Goal: Task Accomplishment & Management: Use online tool/utility

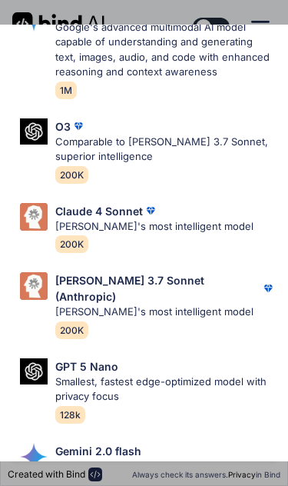
scroll to position [796, 0]
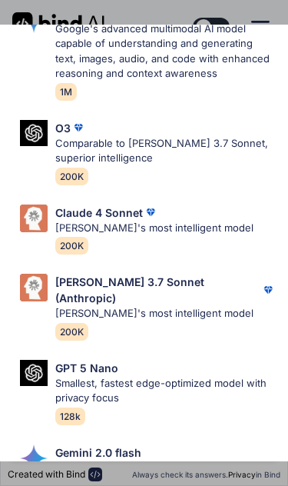
click at [65, 306] on p "[PERSON_NAME]'s most intelligent model" at bounding box center [165, 313] width 221 height 15
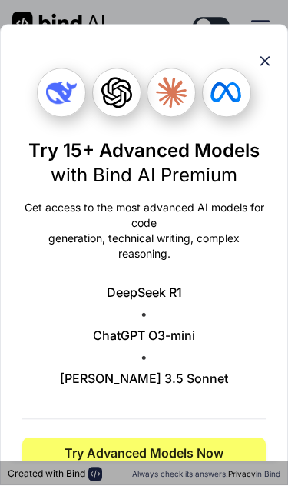
scroll to position [90, 0]
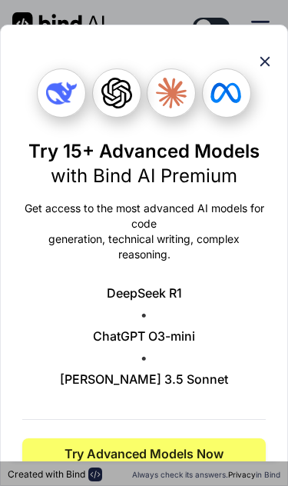
click at [171, 484] on span "View all plans" at bounding box center [144, 491] width 244 height 15
click at [258, 53] on icon at bounding box center [265, 61] width 17 height 17
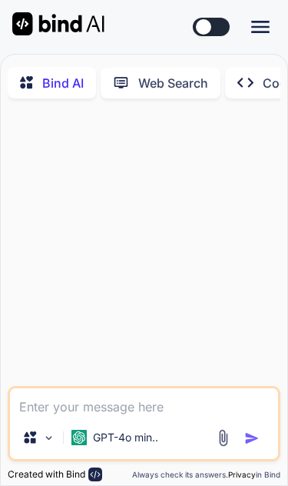
click at [31, 430] on icon at bounding box center [29, 437] width 15 height 15
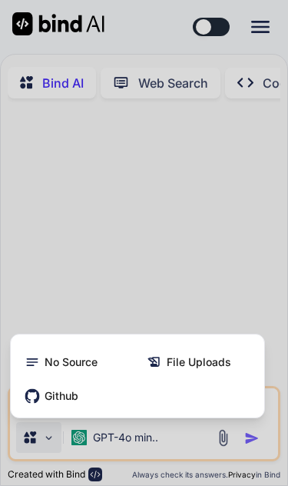
click at [52, 282] on div at bounding box center [144, 243] width 288 height 486
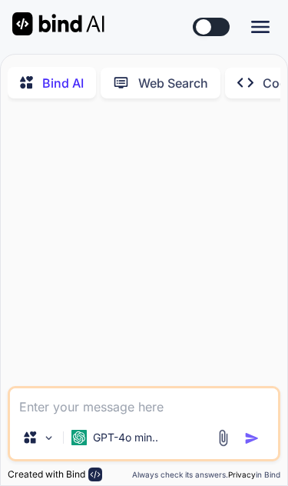
click at [59, 404] on textarea at bounding box center [144, 402] width 268 height 28
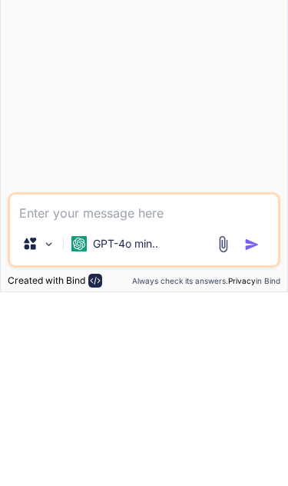
click at [91, 388] on textarea at bounding box center [144, 402] width 268 height 28
click at [97, 430] on p "GPT-4o min.." at bounding box center [125, 437] width 65 height 15
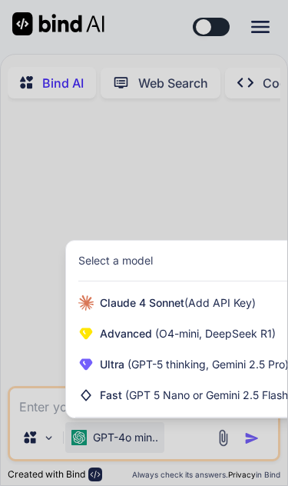
click at [32, 407] on div at bounding box center [144, 243] width 288 height 486
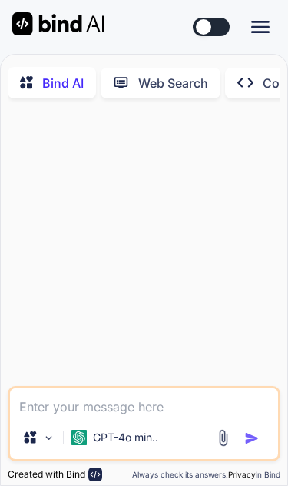
click at [43, 411] on textarea at bounding box center [144, 402] width 268 height 28
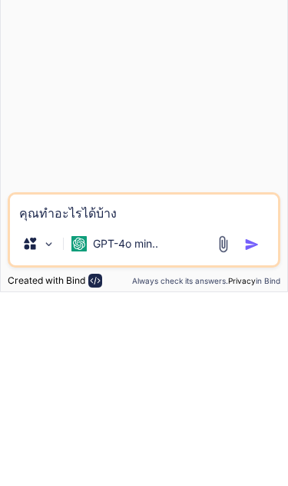
type textarea "คุณทำอะไรได้บ้าง"
click at [254, 431] on img "button" at bounding box center [251, 438] width 15 height 15
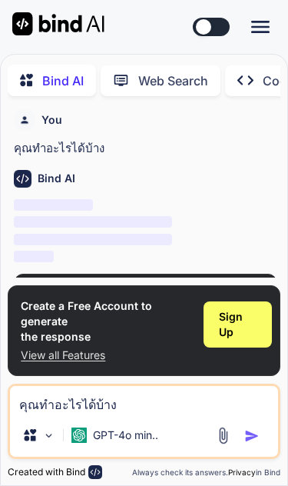
scroll to position [8, 0]
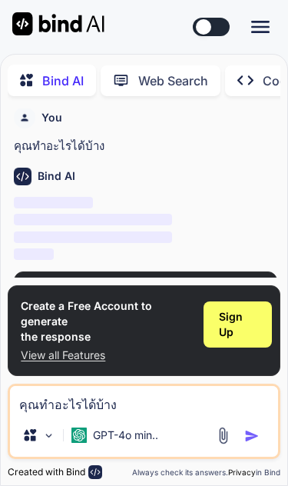
click at [227, 295] on span "Sign Up" at bounding box center [236, 310] width 35 height 31
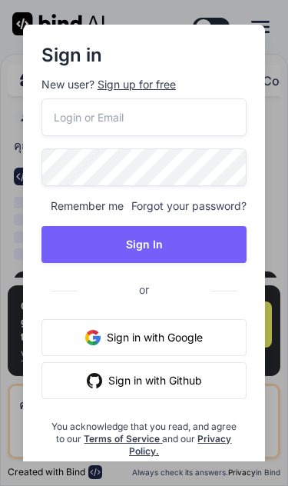
click at [63, 108] on input "email" at bounding box center [144, 117] width 205 height 38
click at [111, 77] on div "Sign up for free" at bounding box center [137, 84] width 78 height 15
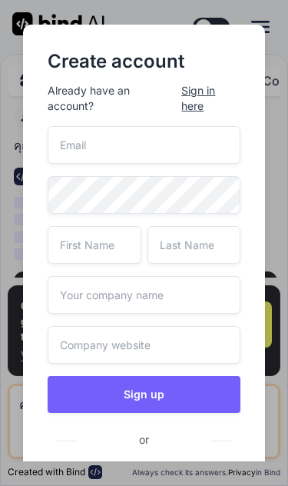
click at [62, 126] on input "email" at bounding box center [144, 145] width 193 height 38
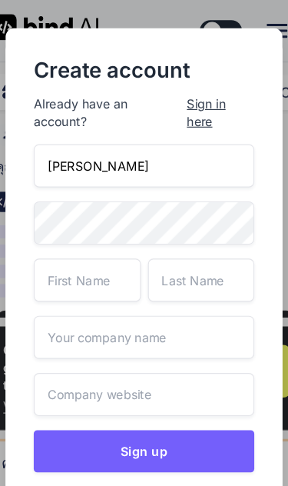
type input "[EMAIL_ADDRESS][DOMAIN_NAME]"
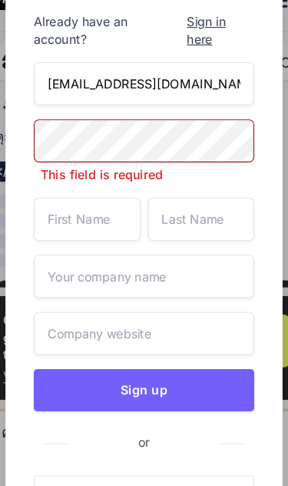
scroll to position [49, 0]
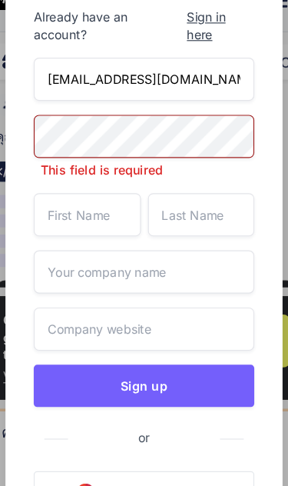
click at [88, 195] on input "text" at bounding box center [95, 214] width 94 height 38
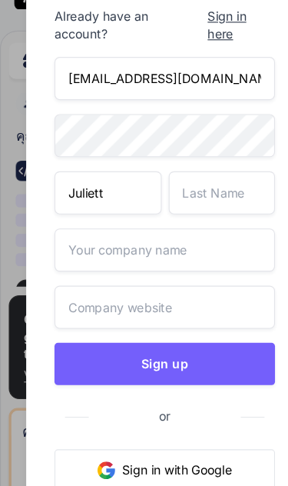
type input "Juliett"
click at [178, 177] on input "text" at bounding box center [195, 196] width 94 height 38
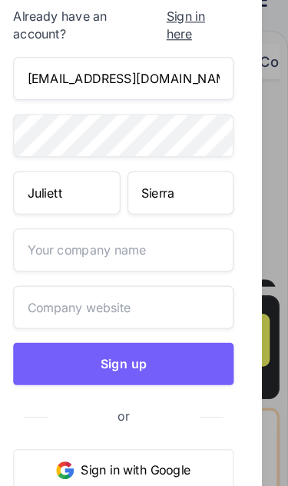
type input "Sierra"
click at [151, 227] on input "text" at bounding box center [144, 246] width 193 height 38
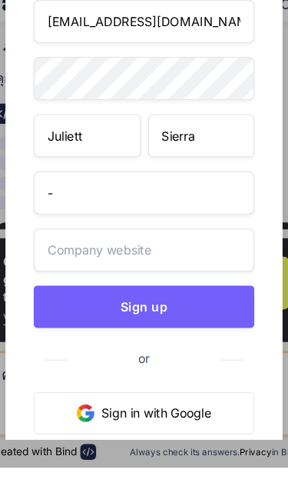
type input "-"
click at [171, 277] on input "text" at bounding box center [144, 296] width 193 height 38
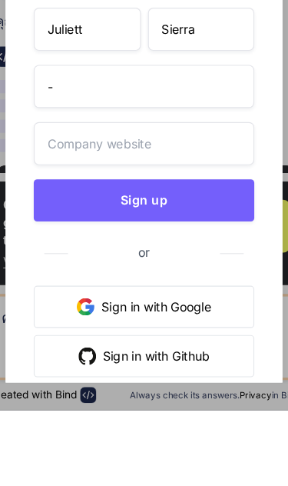
scroll to position [92, 0]
click at [175, 128] on div "juliett6sierra@gmail.com Juliett Sierra - Sign up or Sign in with Google Sign i…" at bounding box center [144, 288] width 193 height 509
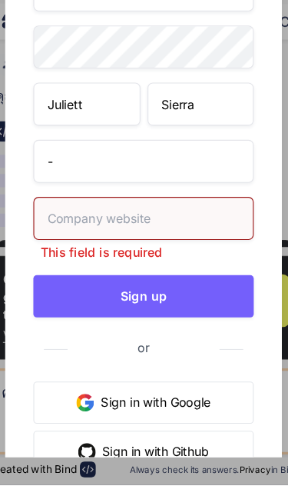
click at [168, 234] on input "text" at bounding box center [144, 253] width 193 height 38
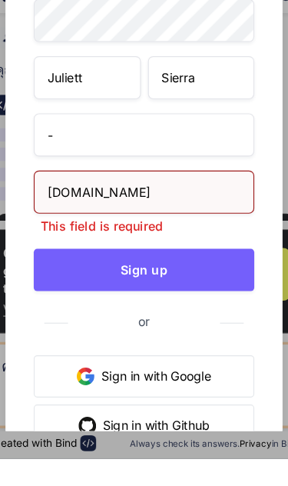
type input "Google.com"
click at [52, 197] on div "juliett6sierra@gmail.com Juliett Sierra - Google.com This field is required Sig…" at bounding box center [144, 297] width 193 height 527
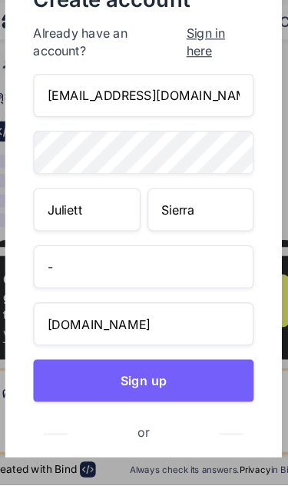
scroll to position [0, 0]
click at [177, 376] on button "Sign up" at bounding box center [144, 394] width 193 height 37
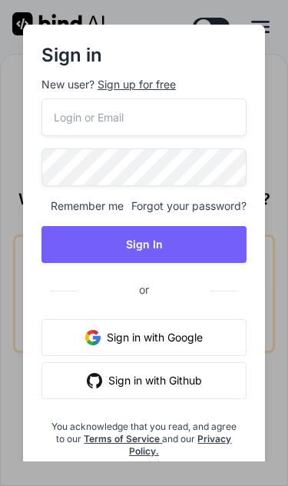
click at [58, 108] on input "email" at bounding box center [144, 117] width 205 height 38
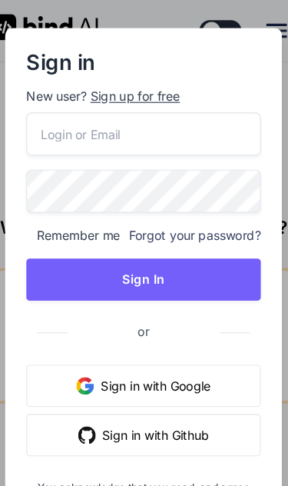
type input "[EMAIL_ADDRESS][DOMAIN_NAME]"
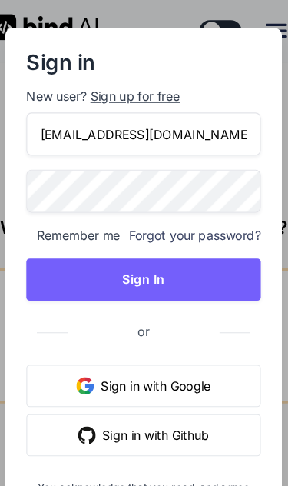
click at [61, 234] on button "Sign In" at bounding box center [144, 244] width 205 height 37
click at [80, 236] on button "Sign In" at bounding box center [144, 244] width 205 height 37
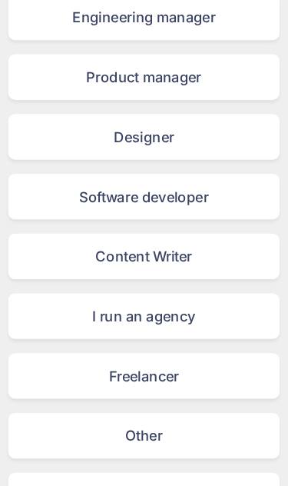
scroll to position [214, 0]
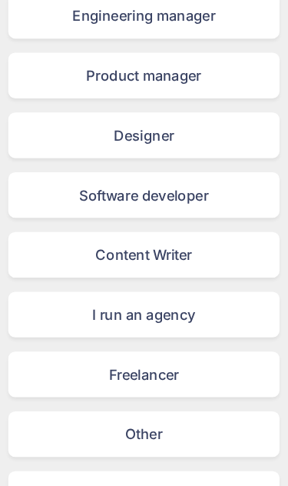
click at [76, 335] on div "Freelancer" at bounding box center [144, 327] width 238 height 40
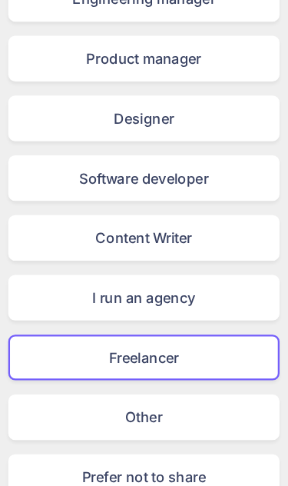
scroll to position [233, 0]
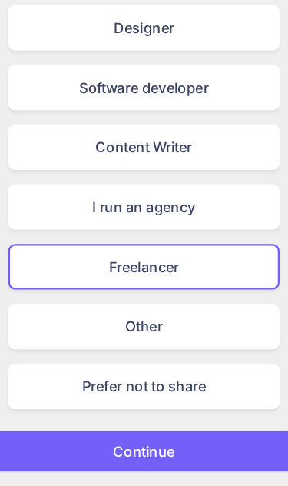
click at [168, 437] on button "Continue" at bounding box center [144, 455] width 264 height 37
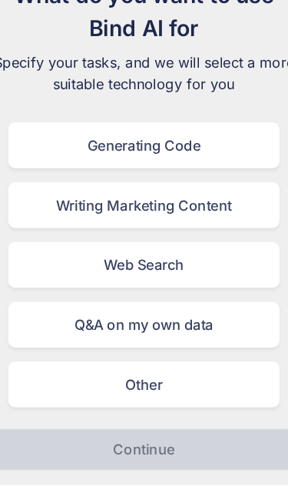
scroll to position [70, 0]
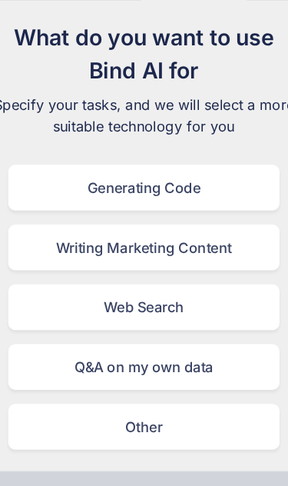
click at [58, 169] on div "Generating Code" at bounding box center [144, 189] width 238 height 40
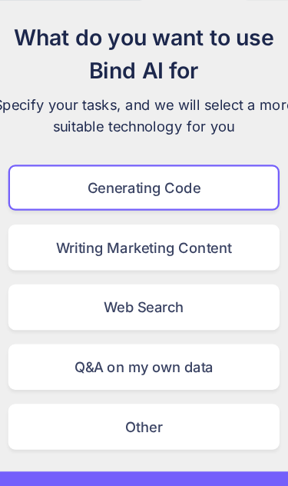
click at [174, 437] on button "Continue" at bounding box center [144, 455] width 264 height 37
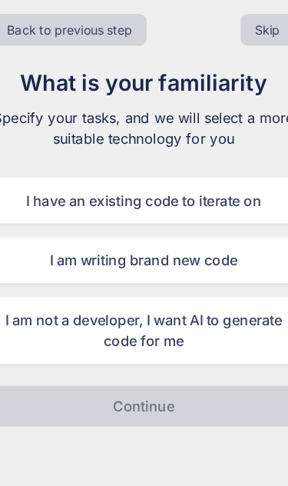
scroll to position [65, 0]
click at [72, 260] on div "I am not a developer, I want AI to generate code for me" at bounding box center [144, 289] width 264 height 58
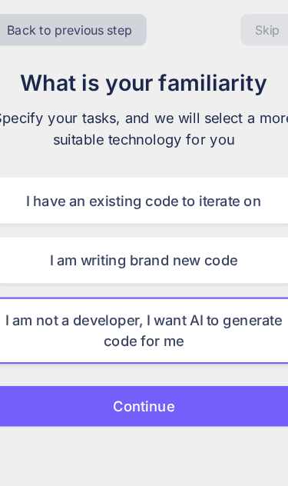
click at [185, 337] on button "Continue" at bounding box center [144, 355] width 264 height 37
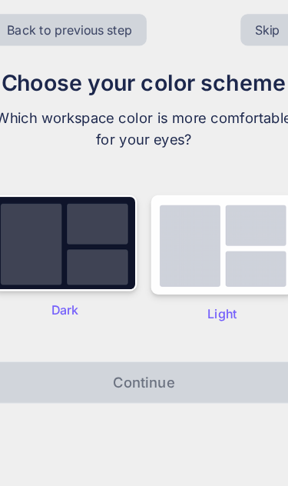
click at [48, 171] on img at bounding box center [75, 213] width 126 height 85
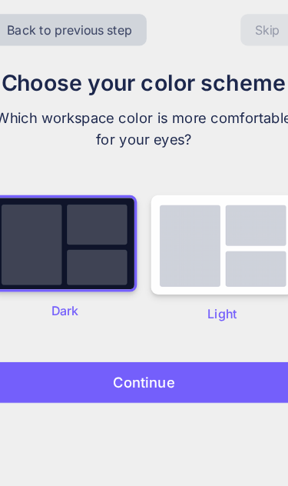
click at [194, 316] on button "Continue" at bounding box center [144, 334] width 264 height 37
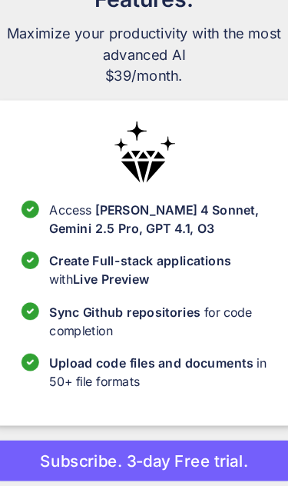
scroll to position [101, 0]
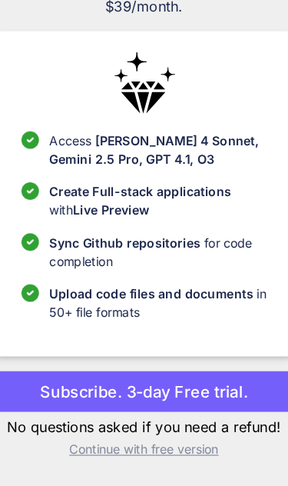
click at [119, 447] on p "Continue with free version" at bounding box center [144, 454] width 264 height 15
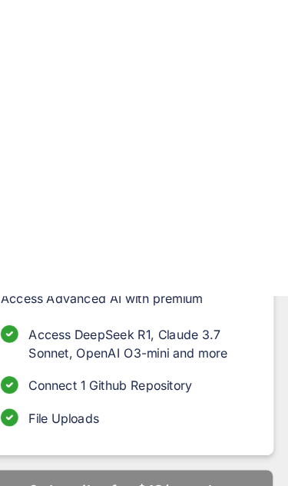
scroll to position [0, 0]
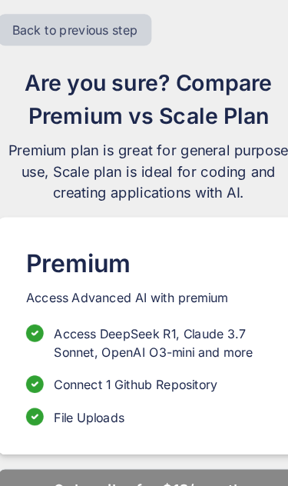
click at [54, 31] on button "Back to previous step" at bounding box center [79, 26] width 135 height 28
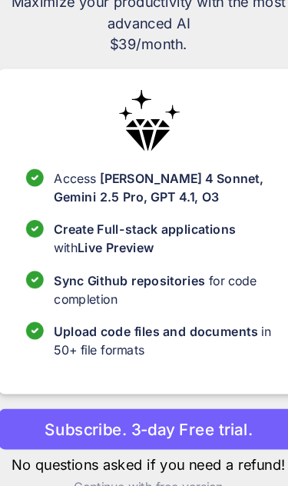
scroll to position [101, 0]
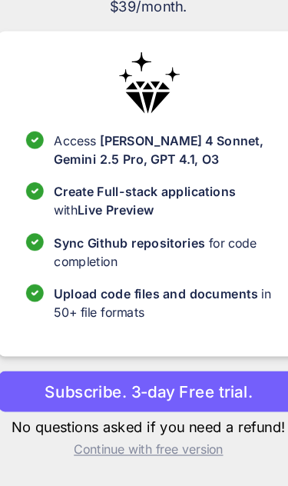
click at [167, 447] on p "Continue with free version" at bounding box center [144, 454] width 264 height 15
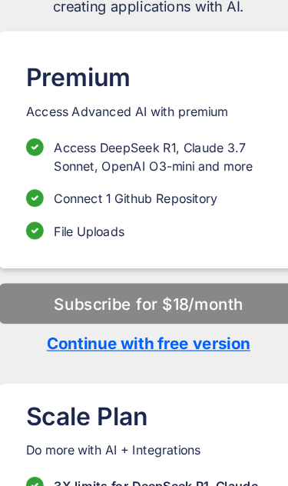
scroll to position [156, 0]
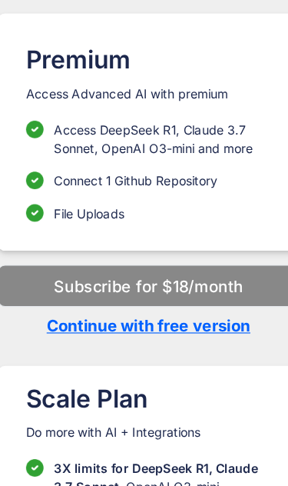
click at [185, 297] on p "Continue with free version" at bounding box center [144, 307] width 264 height 21
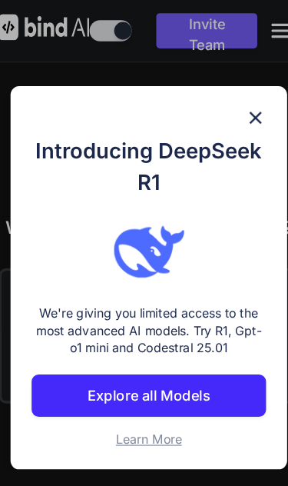
click at [231, 95] on img at bounding box center [237, 103] width 18 height 18
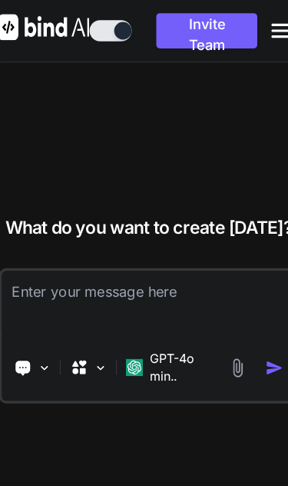
click at [170, 294] on textarea at bounding box center [144, 265] width 258 height 57
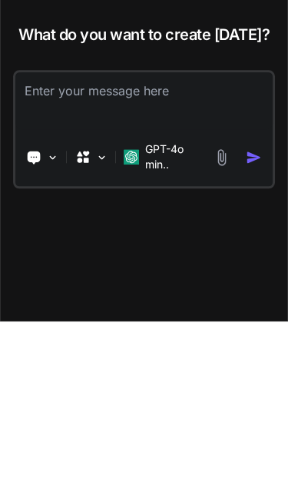
type textarea "x"
type textarea "D"
type textarea "x"
type textarea "Du"
type textarea "x"
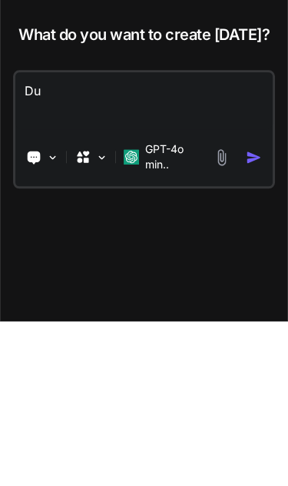
type textarea "Dui"
type textarea "x"
type textarea "Duil"
type textarea "x"
type textarea "Dui"
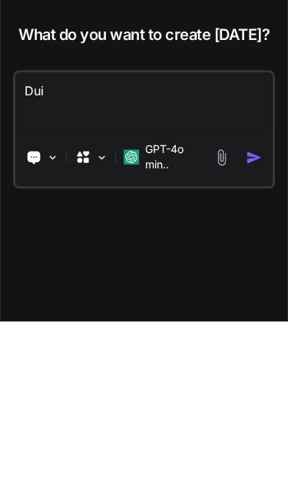
type textarea "x"
type textarea "Du"
type textarea "x"
type textarea "D"
type textarea "x"
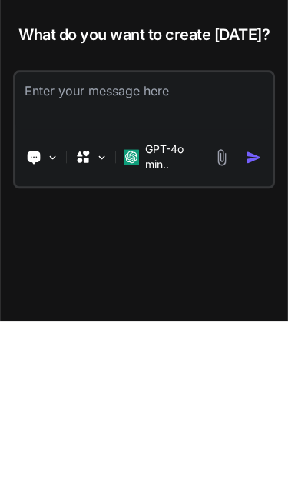
type textarea "x"
type textarea "B"
type textarea "x"
type textarea "Bu"
type textarea "x"
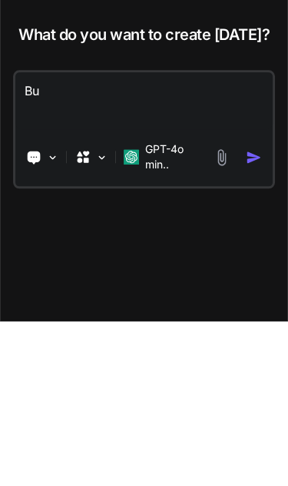
type textarea "Bui"
type textarea "x"
type textarea "Buil"
type textarea "x"
type textarea "Build"
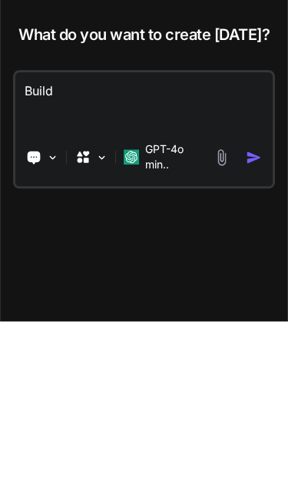
type textarea "x"
type textarea "Build"
type textarea "x"
type textarea "Build m"
type textarea "x"
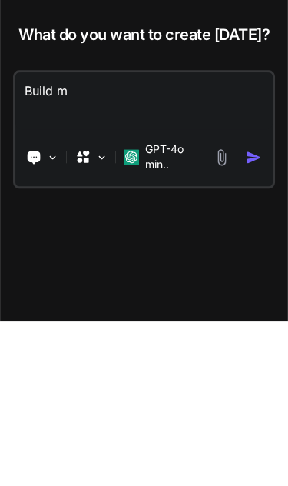
type textarea "Build me"
type textarea "x"
type textarea "Build me"
type textarea "x"
type textarea "Build me a"
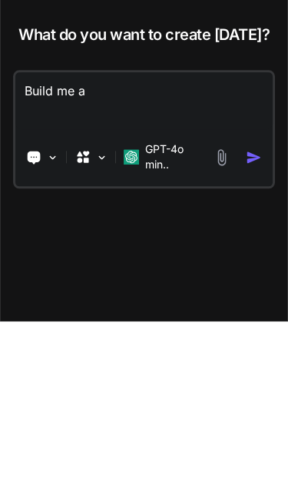
type textarea "x"
type textarea "Build me a"
type textarea "x"
type textarea "Build me a sc"
type textarea "x"
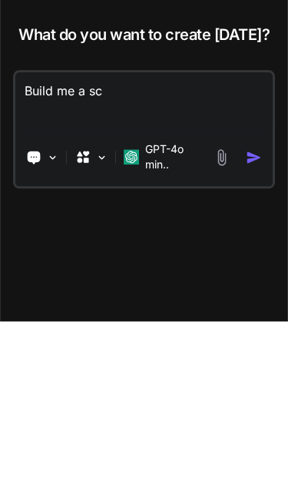
type textarea "Build me a scr"
type textarea "x"
type textarea "Build me a scra"
type textarea "x"
type textarea "Build me a scrap"
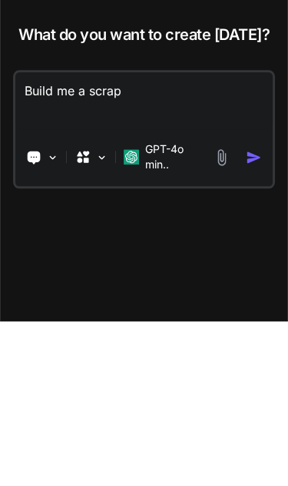
type textarea "x"
type textarea "Build me a scrape"
type textarea "x"
type textarea "Build me a scrape"
type textarea "x"
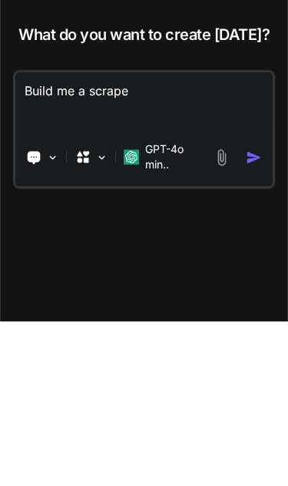
type textarea "Build me a scrape"
type textarea "x"
type textarea "Build me a scraper"
type textarea "x"
type textarea "Build me a scraper c"
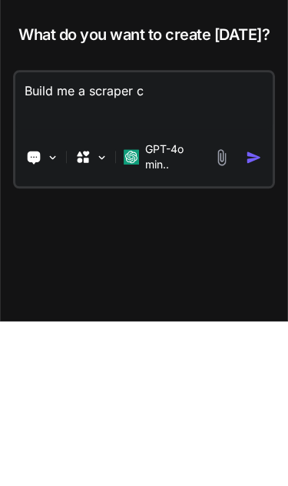
type textarea "x"
type textarea "Build me a scraper co"
type textarea "x"
type textarea "Build me a scraper con"
type textarea "x"
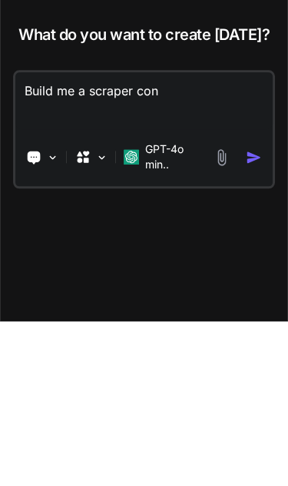
type textarea "Build me a scraper cont"
type textarea "x"
type textarea "Build me a scraper [PERSON_NAME]"
type textarea "x"
type textarea "Build me a scraper conten"
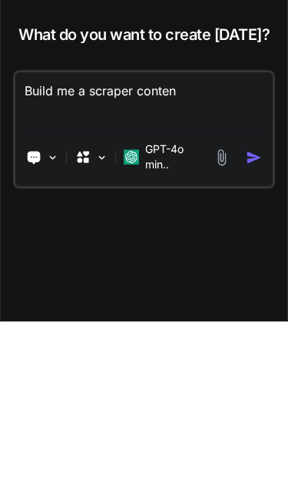
type textarea "x"
type textarea "Build me a scraper content"
type textarea "x"
type textarea "Build me a scraper content"
type textarea "x"
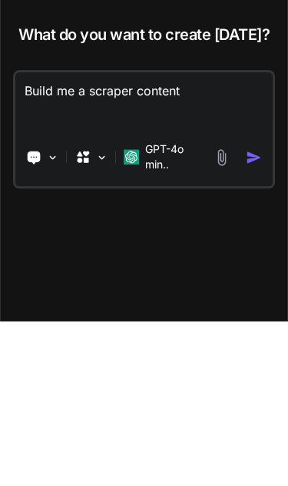
type textarea "Build me a scraper content i"
type textarea "x"
type textarea "Build me a scraper content in"
type textarea "x"
type textarea "Build me a scraper content in"
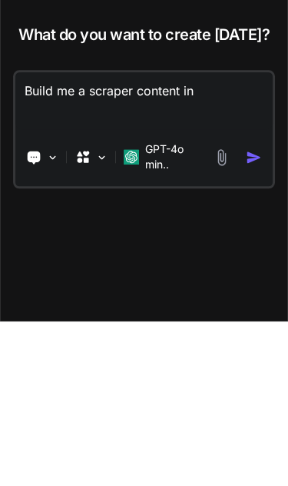
type textarea "x"
type textarea "Build me a scraper content in w"
type textarea "x"
type textarea "Build me a scraper content in we"
type textarea "x"
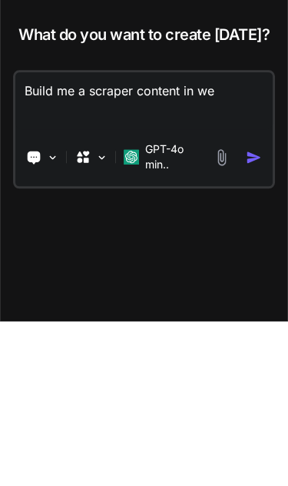
type textarea "Build me a scraper content in web"
type textarea "x"
type textarea "Build me a scraper content in webs"
type textarea "x"
type textarea "Build me a scraper content in websi"
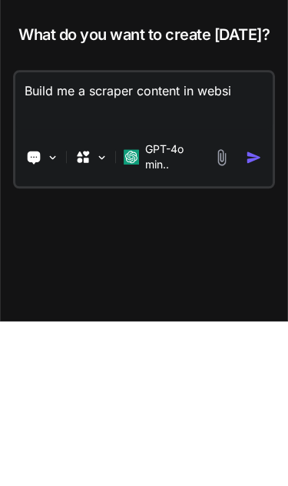
type textarea "x"
type textarea "Build me a scraper content in websid"
type textarea "x"
type textarea "Build me a scraper content in webside"
type textarea "x"
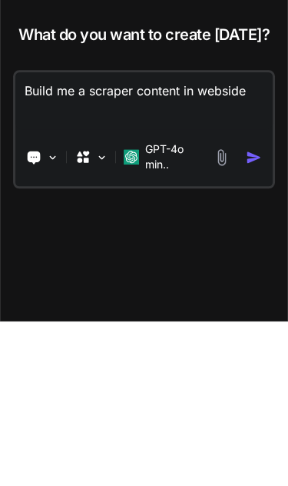
type textarea "Build me a scraper content in websid"
type textarea "x"
type textarea "Build me a scraper content in websi"
type textarea "x"
type textarea "Build me a scraper content in websf"
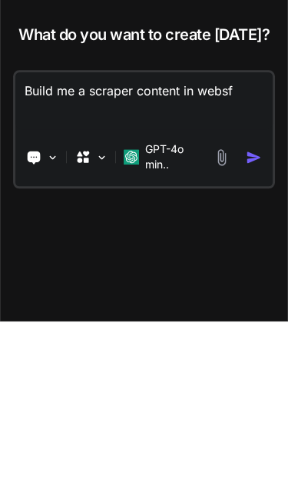
type textarea "x"
type textarea "Build me a scraper content in webs"
type textarea "x"
type textarea "Build me a scraper content in websi"
type textarea "x"
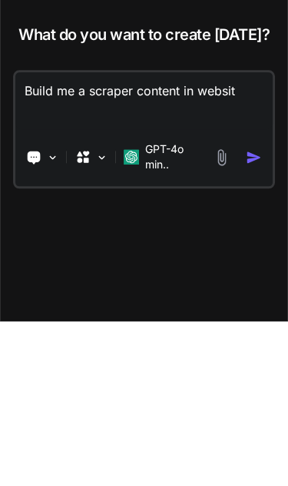
type textarea "Build me a scraper content in website"
type textarea "x"
type textarea "Build me a scraper content in website"
type textarea "x"
type textarea "Build me a scraper content in website"
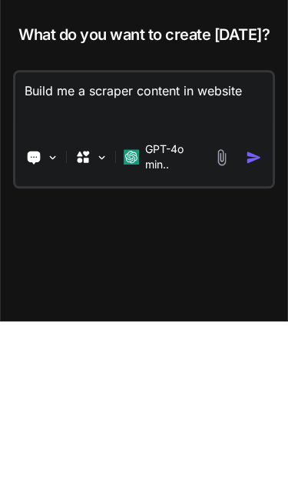
type textarea "x"
type textarea "Build me a scraper content in websit"
type textarea "x"
type textarea "Build me a scraper content in websi"
type textarea "x"
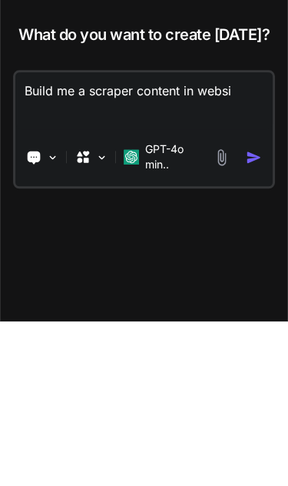
type textarea "Build me a scraper content in webs"
type textarea "x"
type textarea "Build me a scraper content in web"
type textarea "x"
type textarea "Build me a scraper content in we"
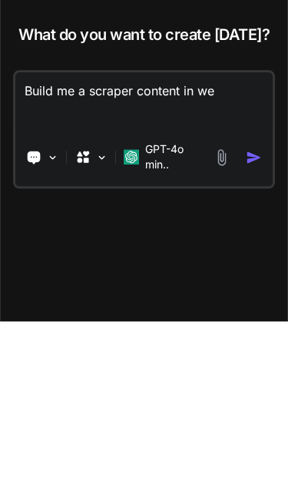
type textarea "x"
type textarea "Build me a scraper content in w"
type textarea "x"
type textarea "Build me a scraper content in"
type textarea "x"
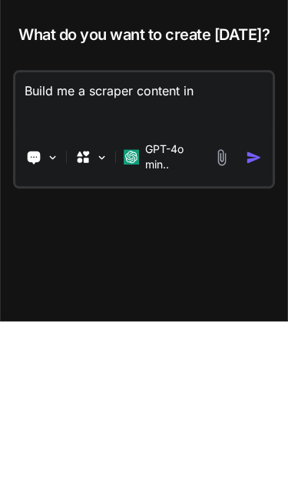
type textarea "Build me a scraper content in"
type textarea "x"
type textarea "Build me a scraper content i"
type textarea "x"
type textarea "Build me a scraper content"
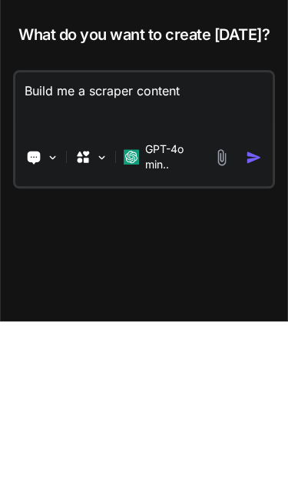
type textarea "x"
type textarea "Build me a scraper content f"
type textarea "x"
type textarea "Build me a scraper content fr"
type textarea "x"
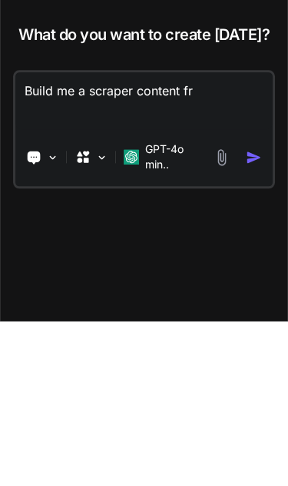
type textarea "Build me a scraper content fro"
type textarea "x"
type textarea "Build me a scraper content from"
type textarea "x"
type textarea "Build me a scraper content from"
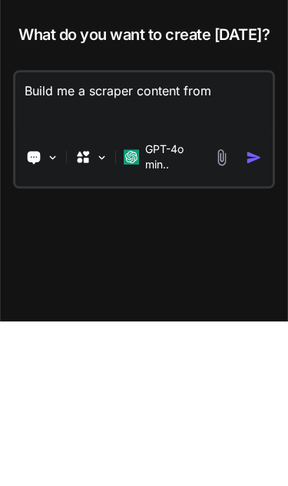
type textarea "x"
type textarea "Build me a scraper content from w"
type textarea "x"
type textarea "Build me a scraper content from we"
type textarea "x"
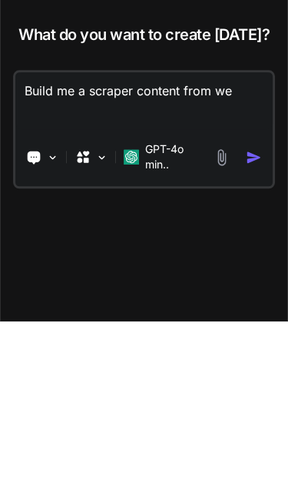
type textarea "Build me a scraper content from web"
type textarea "x"
type textarea "Build me a scraper content from webs"
type textarea "x"
type textarea "Build me a scraper content from websi"
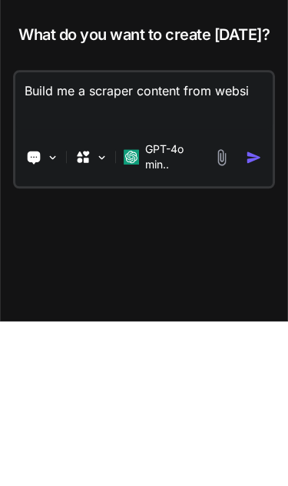
type textarea "x"
type textarea "Build me a scraper content from websit"
type textarea "x"
type textarea "Build me a scraper content from website"
click at [204, 237] on textarea "Build me a scraper content from website" at bounding box center [144, 265] width 258 height 57
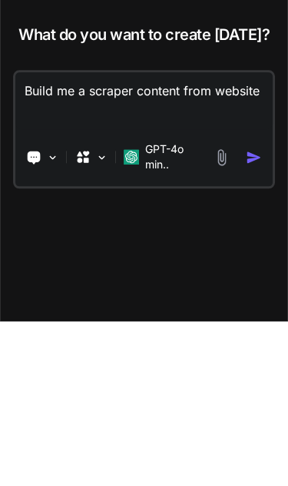
type textarea "x"
type textarea "Build me a scraper content from website"
type textarea "x"
type textarea "Build me a scraper content from e website"
type textarea "x"
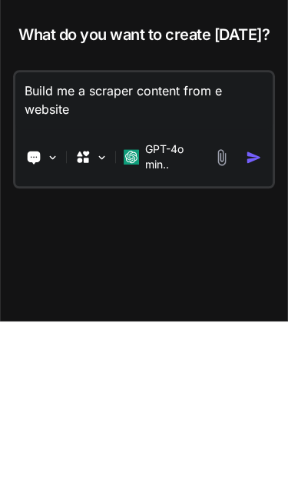
type textarea "Build me a scraper content from ev website"
type textarea "x"
type textarea "Build me a scraper content from eve website"
type textarea "x"
type textarea "Build me a scraper content from ever website"
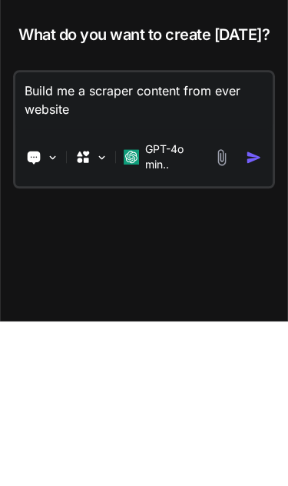
type textarea "x"
type textarea "Build me a scraper content from every website"
click at [173, 237] on textarea "Build me a scraper content from every website" at bounding box center [144, 265] width 258 height 57
click at [97, 237] on textarea "Build me a scraper content from every website" at bounding box center [144, 265] width 258 height 57
click at [75, 237] on textarea "Build me a scraper content from every website" at bounding box center [144, 265] width 258 height 57
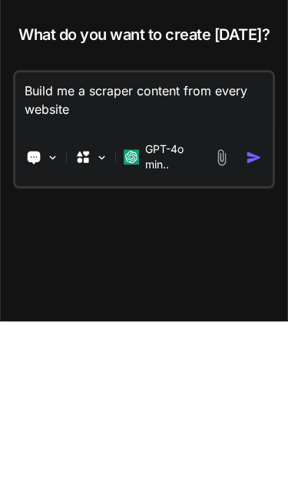
type textarea "x"
type textarea "Build me wea scraper content from every website"
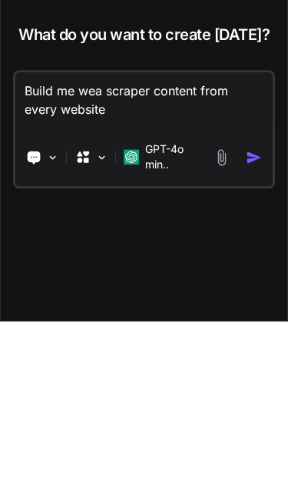
type textarea "x"
type textarea "Build me weba scraper content from every website"
type textarea "x"
type textarea "Build me web a scraper content from every website"
type textarea "x"
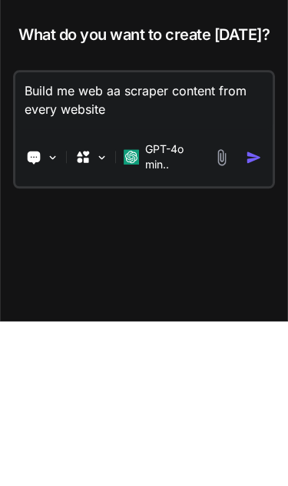
type textarea "Build me web apa scraper content from every website"
type textarea "x"
type textarea "Build me web appa scraper content from every website"
type textarea "x"
type textarea "Build me web appla scraper content from every website"
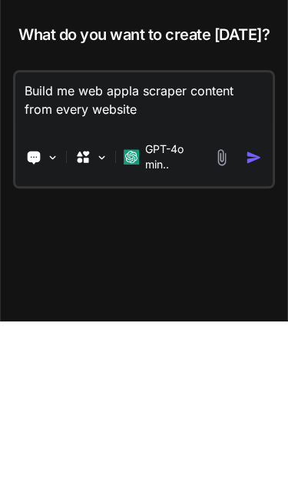
type textarea "x"
type textarea "Build me web applia scraper content from every website"
type textarea "x"
type textarea "Build me web applicaa scraper content from every website"
type textarea "x"
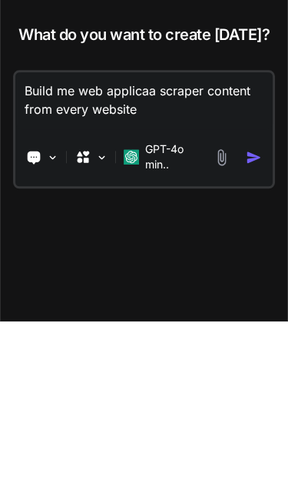
type textarea "Build me web applicata scraper content from every website"
type textarea "x"
type textarea "Build me web applicatia scraper content from every website"
type textarea "x"
type textarea "Build me web applicatioa scraper content from every website"
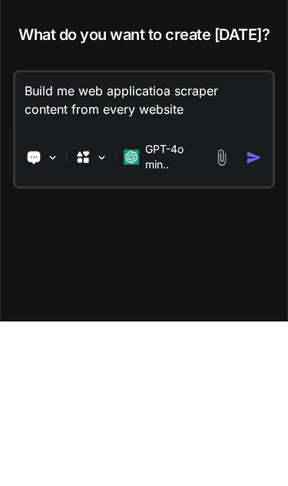
type textarea "x"
type textarea "Build me web applicationa scraper content from every website"
type textarea "x"
type textarea "Build me web application a scraper content from every website"
type textarea "x"
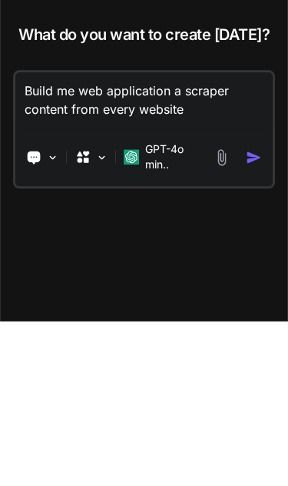
type textarea "Build me web application Aa scraper content from every website"
type textarea "x"
type textarea "Build me web application AIa scraper content from every website"
type textarea "x"
type textarea "Build me web application AI a scraper content from every website"
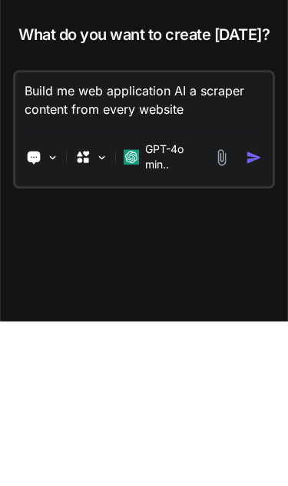
click at [197, 237] on textarea "Build me web application AI a scraper content from every website" at bounding box center [144, 265] width 258 height 57
type textarea "x"
type textarea "Build me web application AI ascraper content from every website"
type textarea "x"
type textarea "Build me web application AI scraper content from every website"
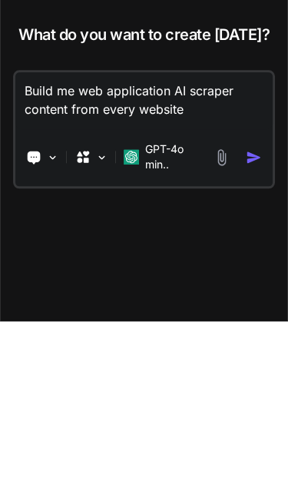
click at [204, 237] on textarea "Build me web application AI scraper content from every website" at bounding box center [144, 265] width 258 height 57
type textarea "x"
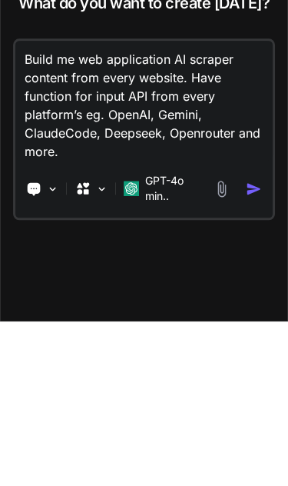
click at [184, 205] on textarea "Build me web application AI scraper content from every website. Have function f…" at bounding box center [144, 265] width 258 height 120
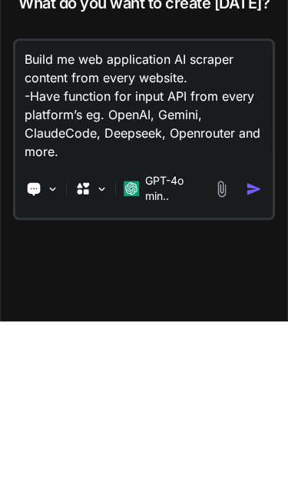
click at [58, 205] on textarea "Build me web application AI scraper content from every website. -Have function …" at bounding box center [144, 265] width 258 height 120
click at [35, 205] on textarea "Build me web application AI scraper content from every website. - function for …" at bounding box center [144, 265] width 258 height 120
click at [138, 205] on textarea "Build me web application AI scraper content from every website. - Function for …" at bounding box center [144, 265] width 258 height 120
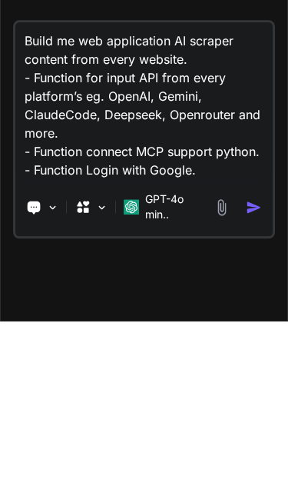
click at [117, 203] on textarea "Build me web application AI scraper content from every website. - Function for …" at bounding box center [144, 265] width 258 height 157
click at [117, 216] on textarea "Build me web application AI scraper content from every website. - Function for …" at bounding box center [144, 265] width 258 height 157
click at [255, 215] on textarea "Build me web application AI scraper content from every website. - Function for …" at bounding box center [144, 265] width 258 height 157
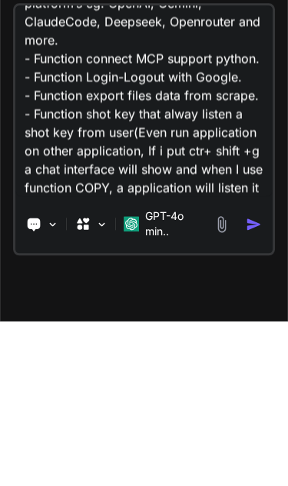
scroll to position [95, 0]
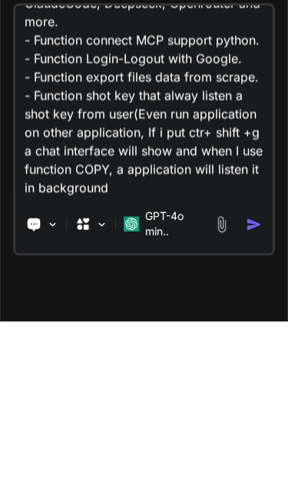
click at [31, 190] on textarea "Build me web application AI scraper content from every website. - Function for …" at bounding box center [144, 265] width 258 height 191
click at [171, 192] on textarea "Build me web application AI scraper content from every website. - Function for …" at bounding box center [144, 265] width 258 height 191
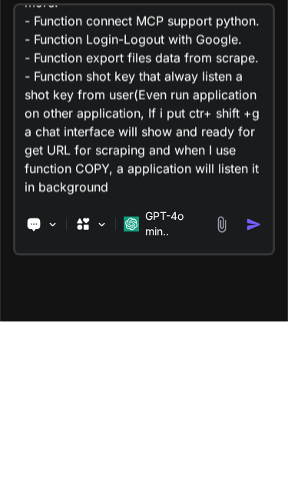
scroll to position [114, 0]
click at [107, 226] on textarea "Build me web application AI scraper content from every website. - Function for …" at bounding box center [144, 265] width 258 height 191
click at [219, 210] on textarea "Build me web application AI scraper content from every website. - Function for …" at bounding box center [144, 265] width 258 height 191
click at [230, 203] on textarea "Build me web application AI scraper content from every website. - Function for …" at bounding box center [144, 265] width 258 height 191
click at [229, 203] on textarea "Build me web application AI scraper content from every website. - Function for …" at bounding box center [144, 265] width 258 height 191
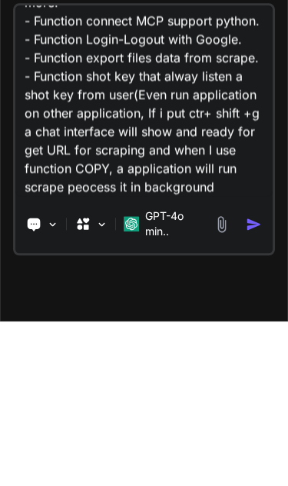
click at [128, 226] on textarea "Build me web application AI scraper content from every website. - Function for …" at bounding box center [144, 265] width 258 height 191
click at [221, 236] on textarea "Build me web application AI scraper content from every website. - Function for …" at bounding box center [144, 265] width 258 height 191
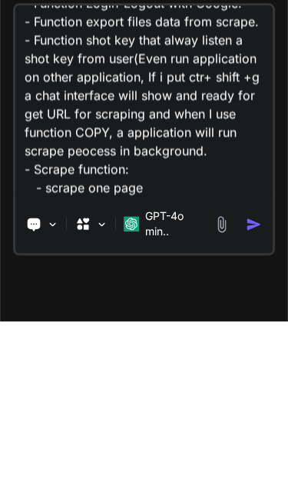
scroll to position [168, 0]
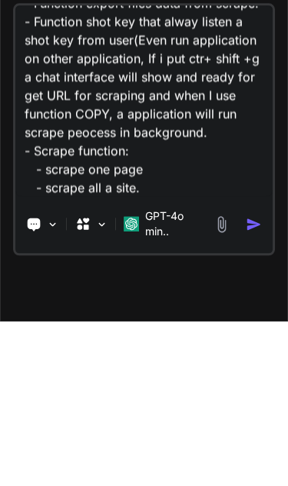
click at [187, 214] on textarea "Build me web application AI scraper content from every website. - Function for …" at bounding box center [144, 265] width 258 height 191
click at [201, 224] on textarea "Build me web application AI scraper content from every website. - Function for …" at bounding box center [144, 265] width 258 height 191
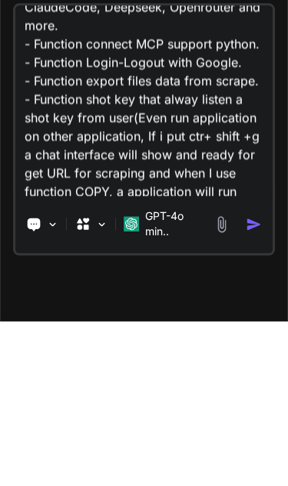
scroll to position [89, 0]
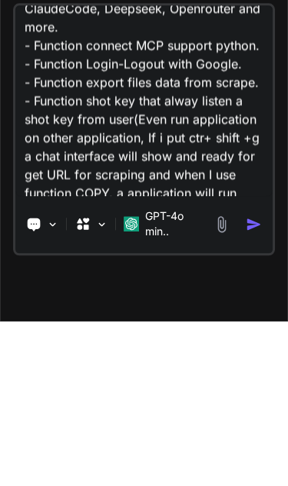
click at [111, 170] on textarea "Build me web application AI scraper content from every website. - Function for …" at bounding box center [144, 265] width 258 height 191
click at [142, 170] on textarea "Build me web application AI scraper content from every website. - Function for …" at bounding box center [144, 265] width 258 height 191
click at [118, 170] on textarea "Build me web application AI scraper content from every website. - Function for …" at bounding box center [144, 265] width 258 height 191
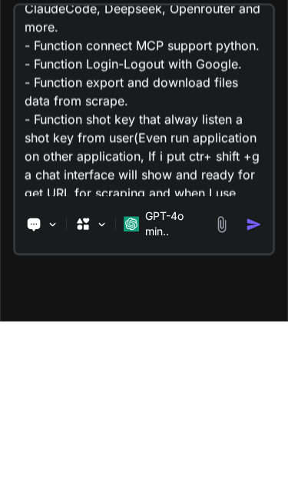
click at [244, 170] on textarea "Build me web application AI scraper content from every website. - Function for …" at bounding box center [144, 265] width 258 height 191
click at [108, 170] on textarea "Build me web application AI scraper content from every website. - Function for …" at bounding box center [144, 265] width 258 height 191
click at [117, 170] on textarea "Build me web application AI scraper content from every website. - Function for …" at bounding box center [144, 265] width 258 height 191
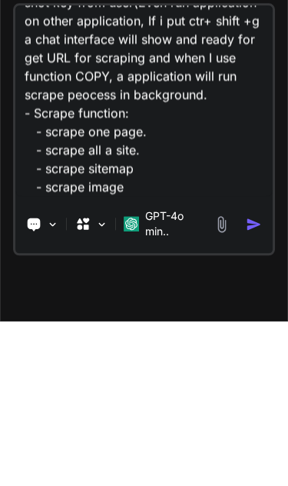
click at [251, 381] on img "button" at bounding box center [254, 389] width 16 height 16
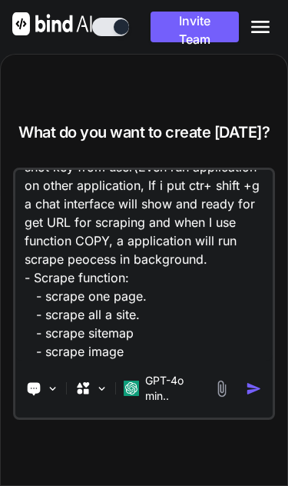
scroll to position [224, 0]
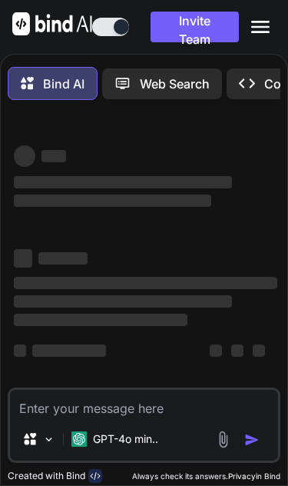
click at [255, 341] on span "‌" at bounding box center [259, 350] width 12 height 18
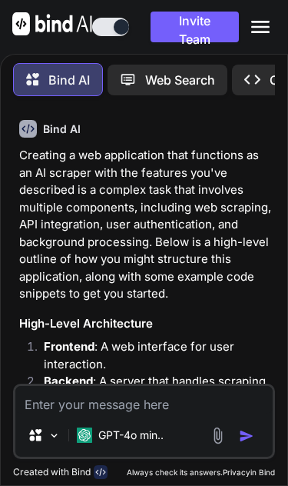
scroll to position [315, 0]
